Goal: Information Seeking & Learning: Learn about a topic

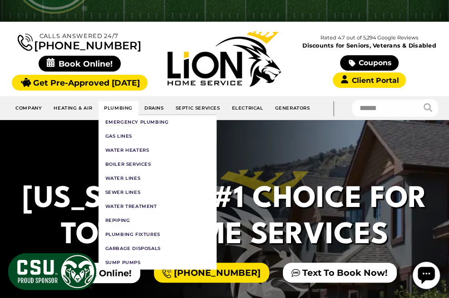
scroll to position [70, 0]
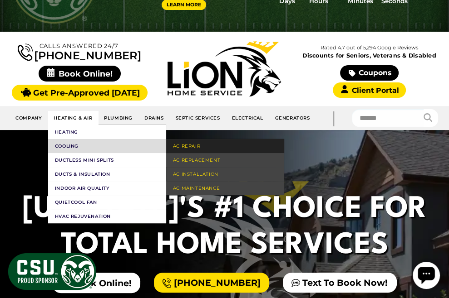
click at [204, 146] on link "AC Repair" at bounding box center [225, 146] width 118 height 14
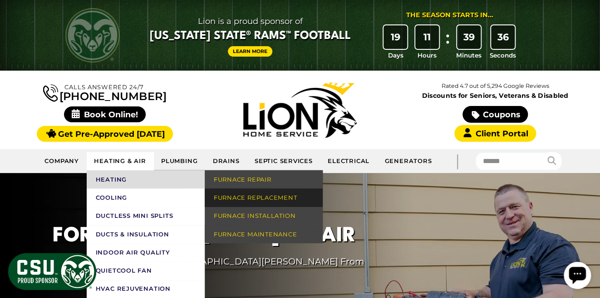
click at [255, 201] on link "Furnace Replacement" at bounding box center [264, 198] width 118 height 18
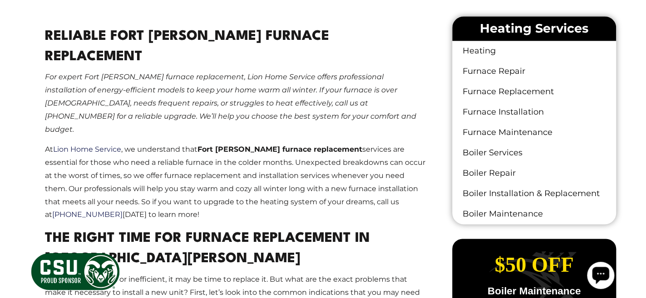
scroll to position [386, 0]
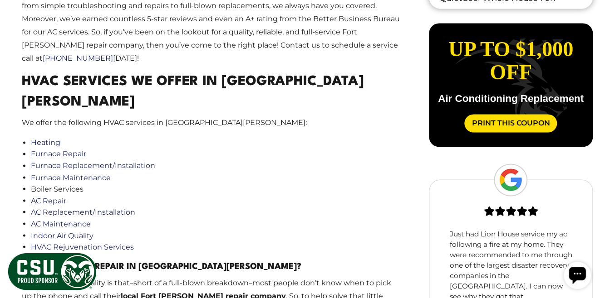
scroll to position [576, 0]
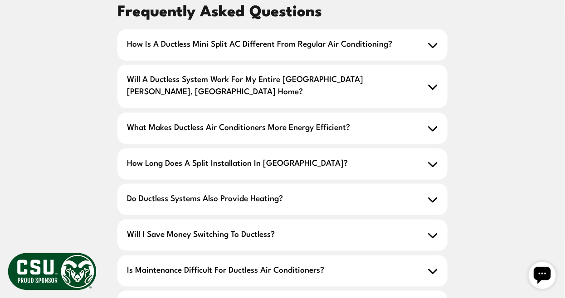
click at [513, 103] on div "Frequently Asked Questions How is a ductless mini split AC different from regul…" at bounding box center [282, 164] width 551 height 329
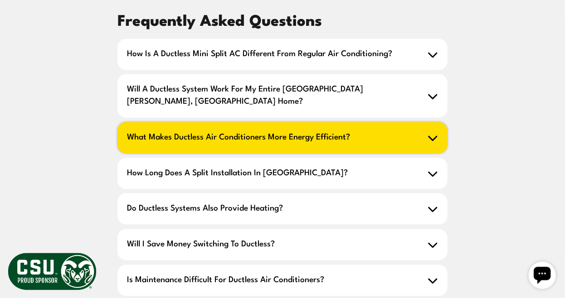
scroll to position [1811, 0]
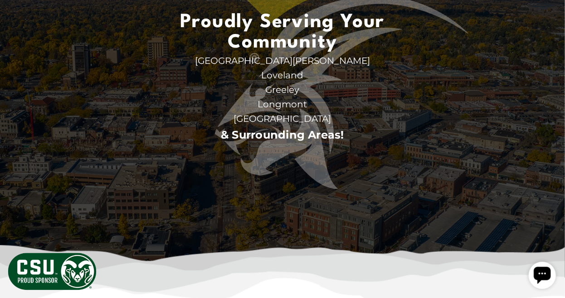
scroll to position [1956, 0]
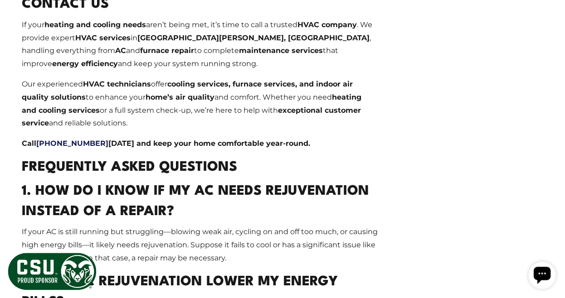
scroll to position [1598, 0]
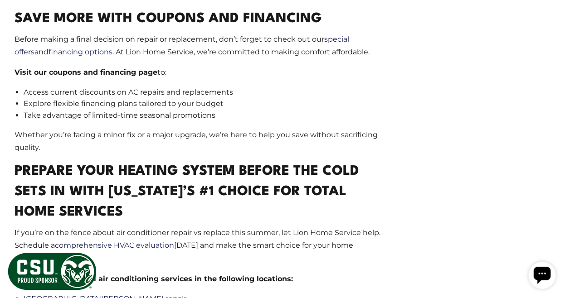
scroll to position [1359, 0]
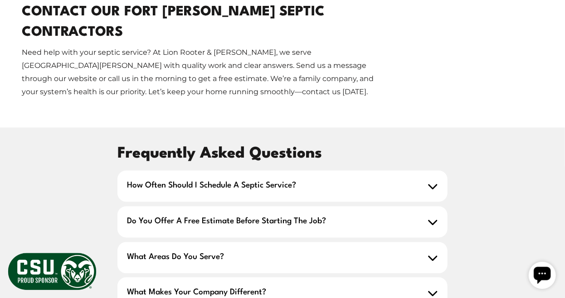
scroll to position [2021, 0]
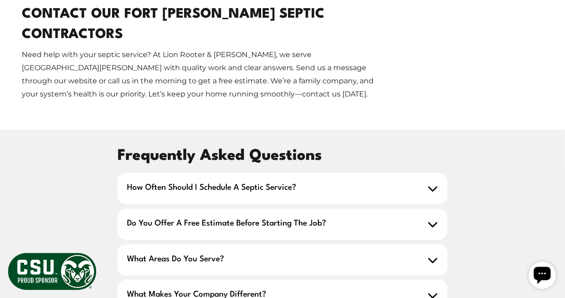
drag, startPoint x: 442, startPoint y: 191, endPoint x: 436, endPoint y: 186, distance: 7.4
drag, startPoint x: 507, startPoint y: 127, endPoint x: 508, endPoint y: 117, distance: 10.9
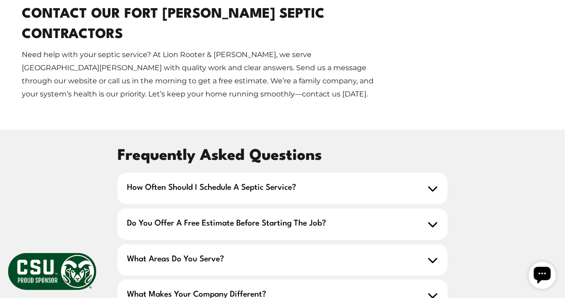
click at [506, 145] on div "Frequently Asked Questions How often should I schedule a septic service? Every …" at bounding box center [282, 304] width 551 height 318
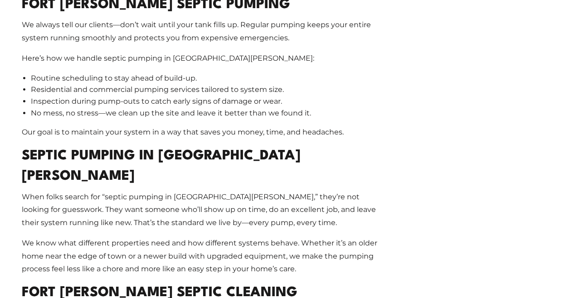
scroll to position [1310, 0]
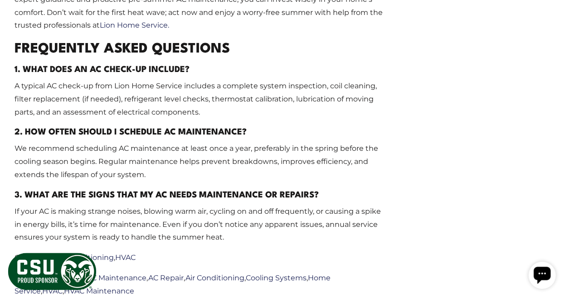
scroll to position [1682, 0]
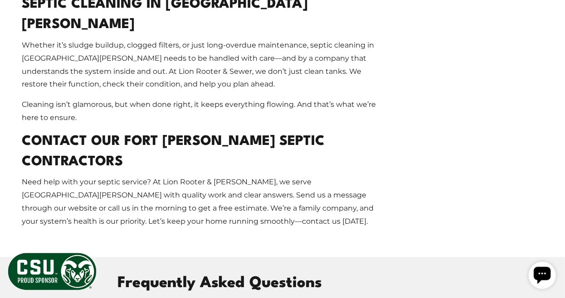
scroll to position [1823, 0]
